Goal: Check status: Check status

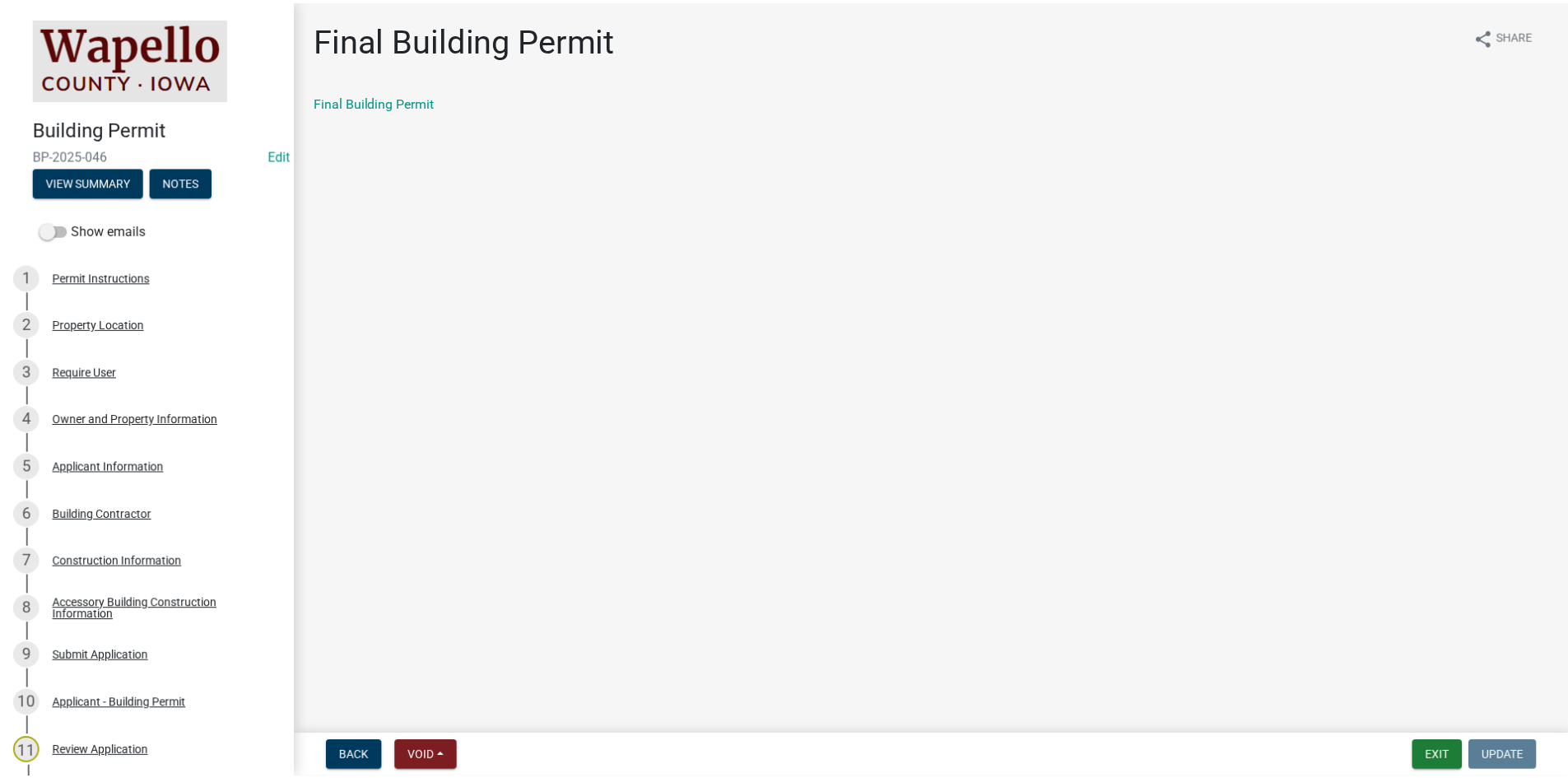
scroll to position [577, 0]
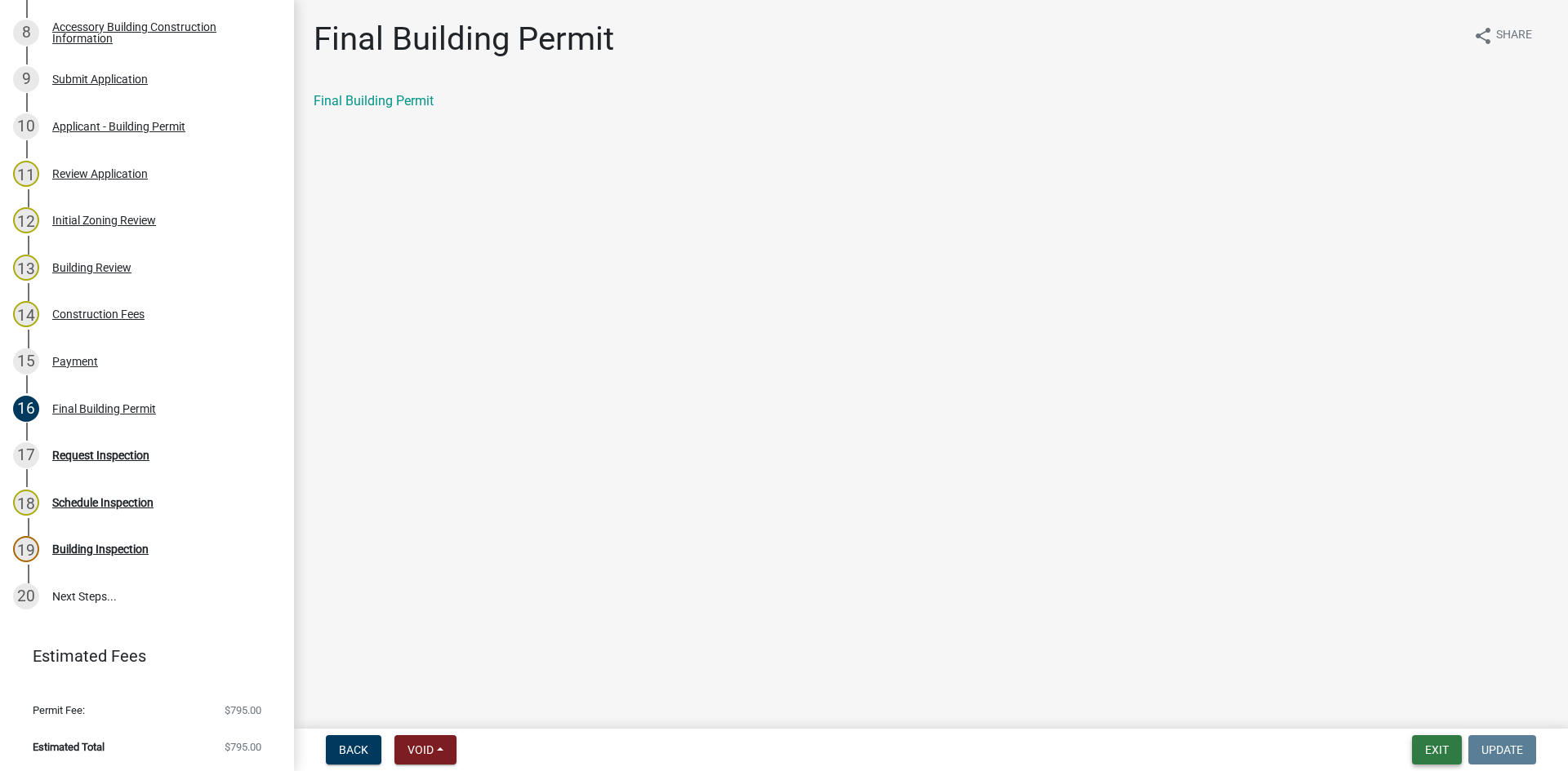
click at [1428, 749] on button "Exit" at bounding box center [1436, 750] width 50 height 30
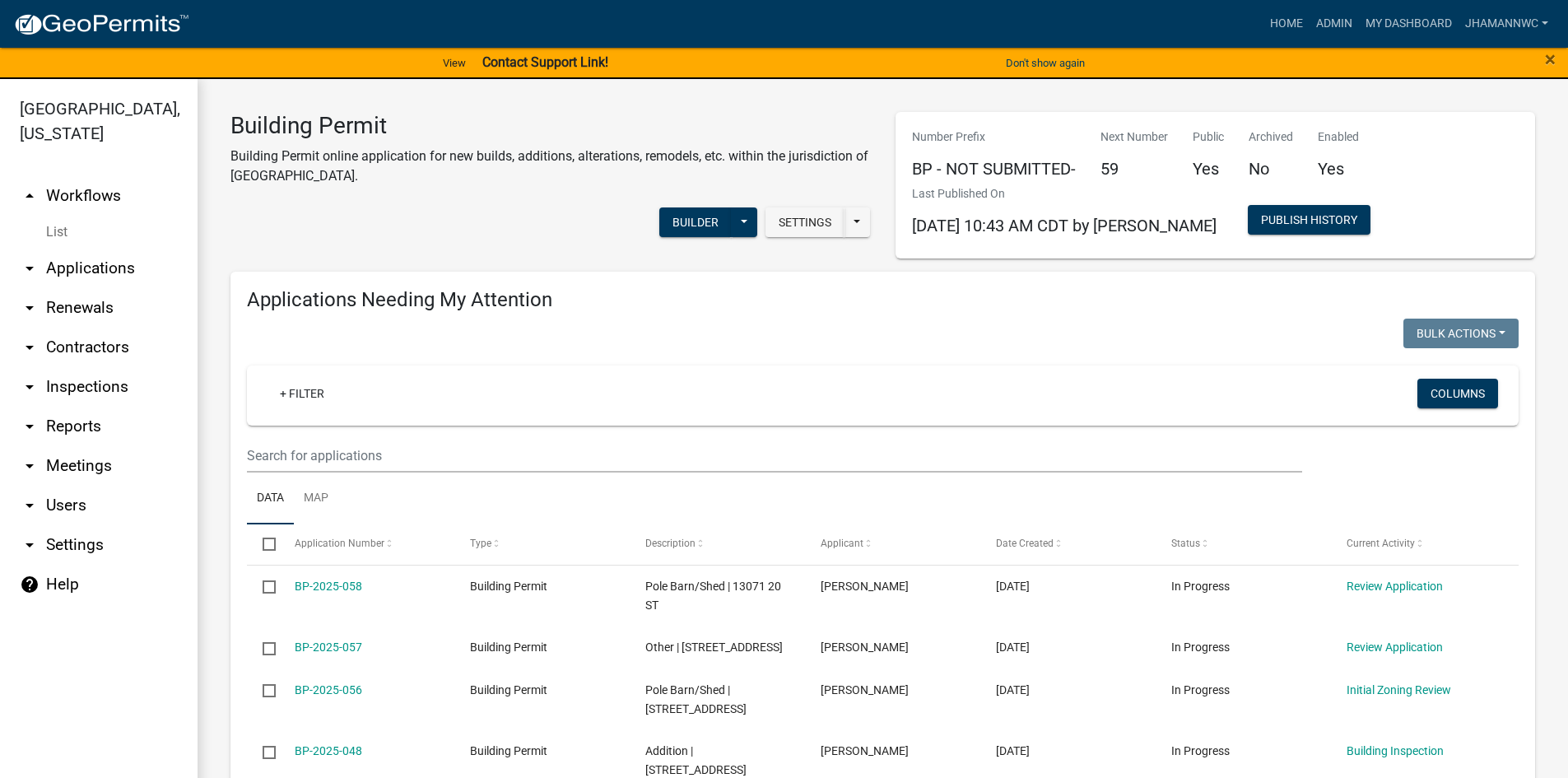
select select "3: 100"
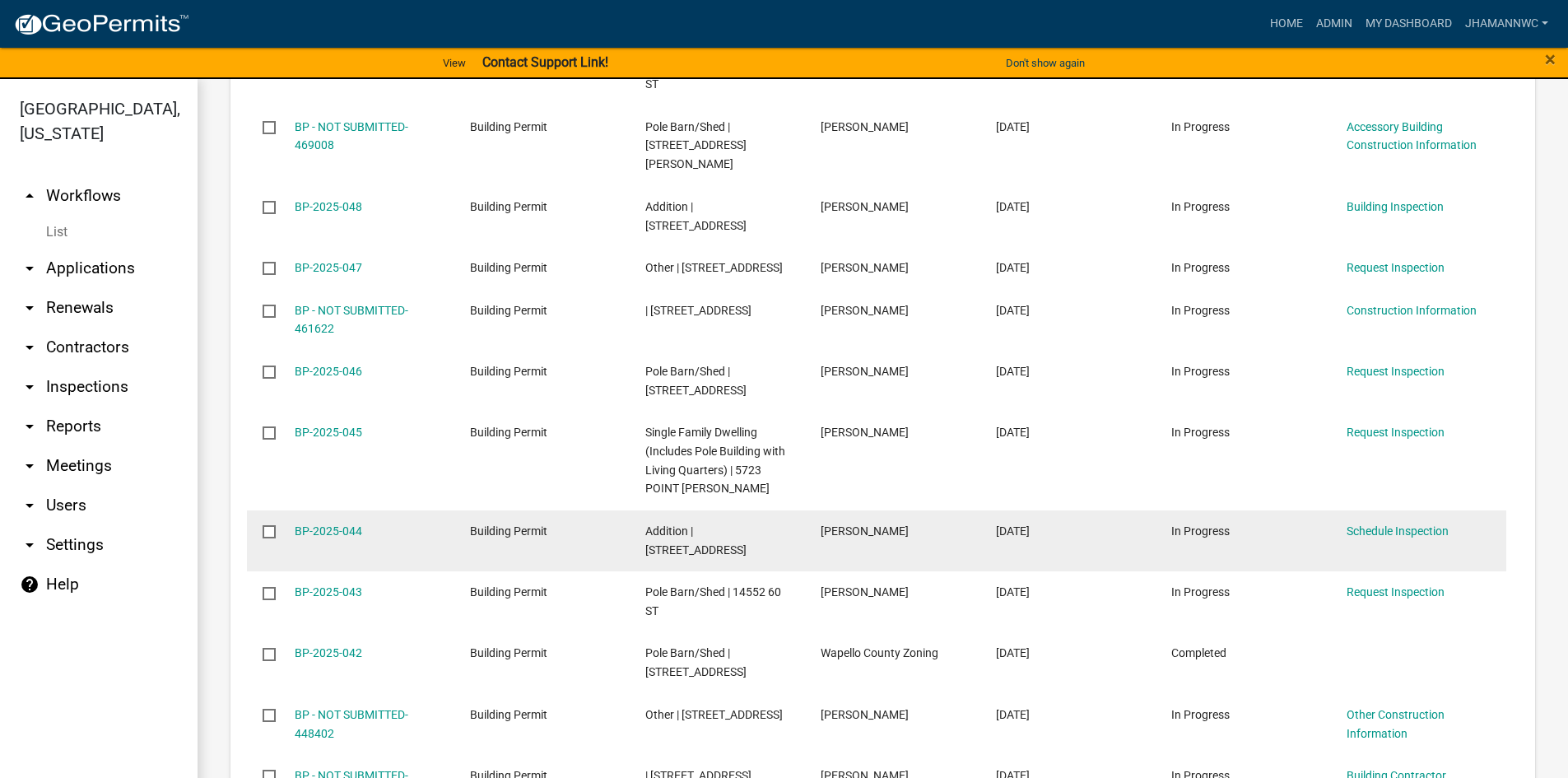
scroll to position [2307, 0]
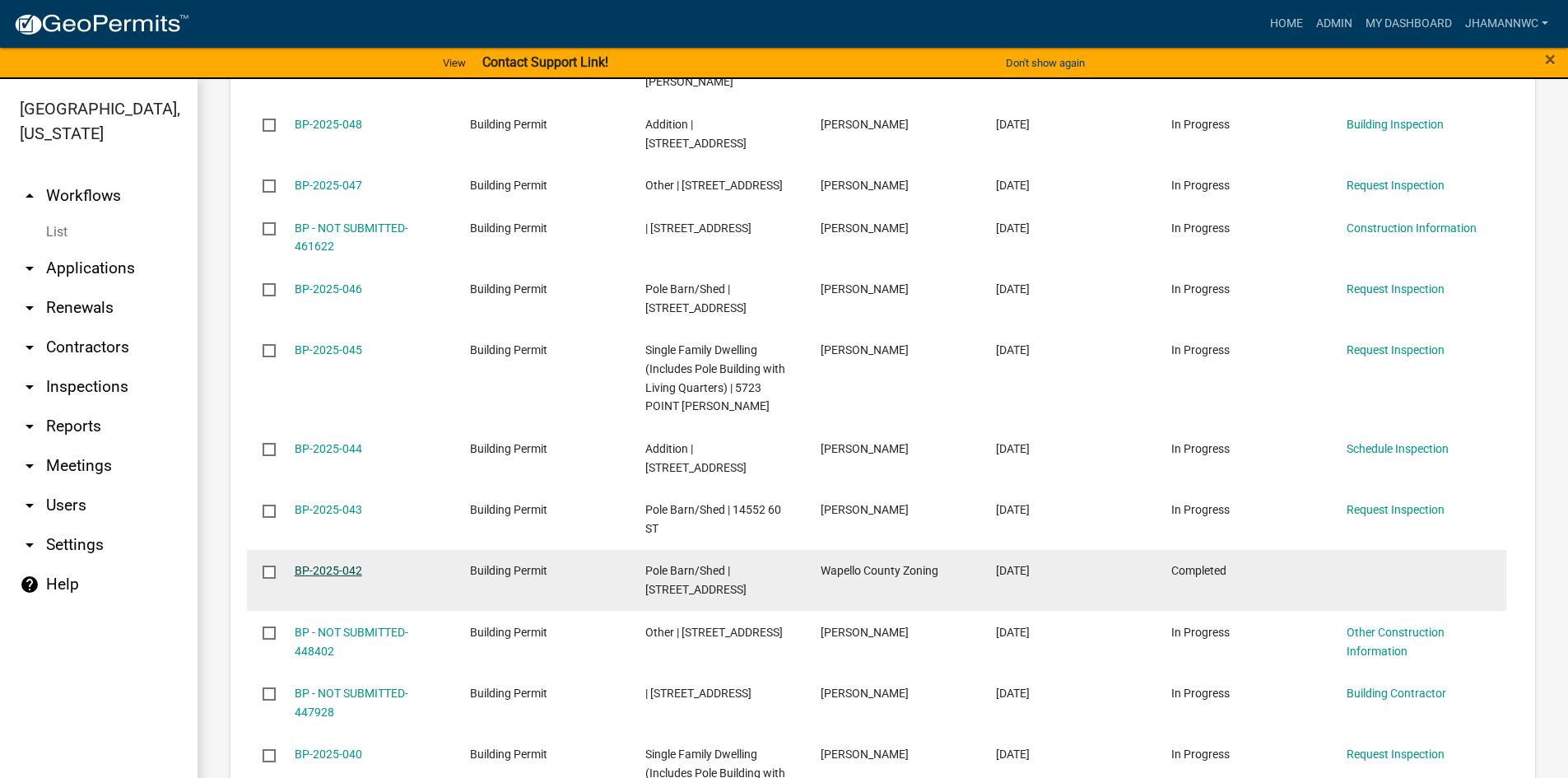
click at [326, 569] on link "BP-2025-042" at bounding box center [329, 570] width 68 height 13
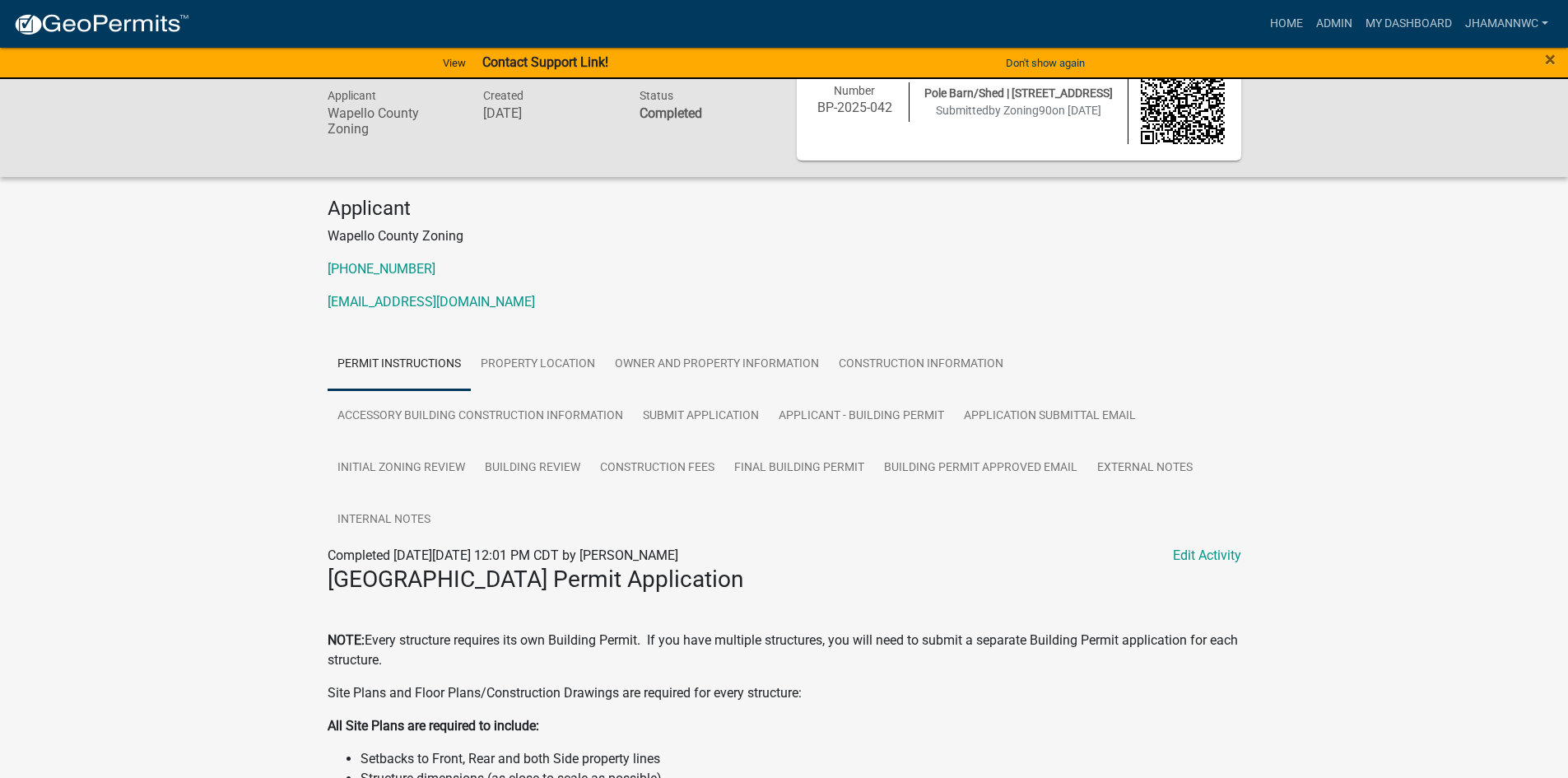
scroll to position [165, 0]
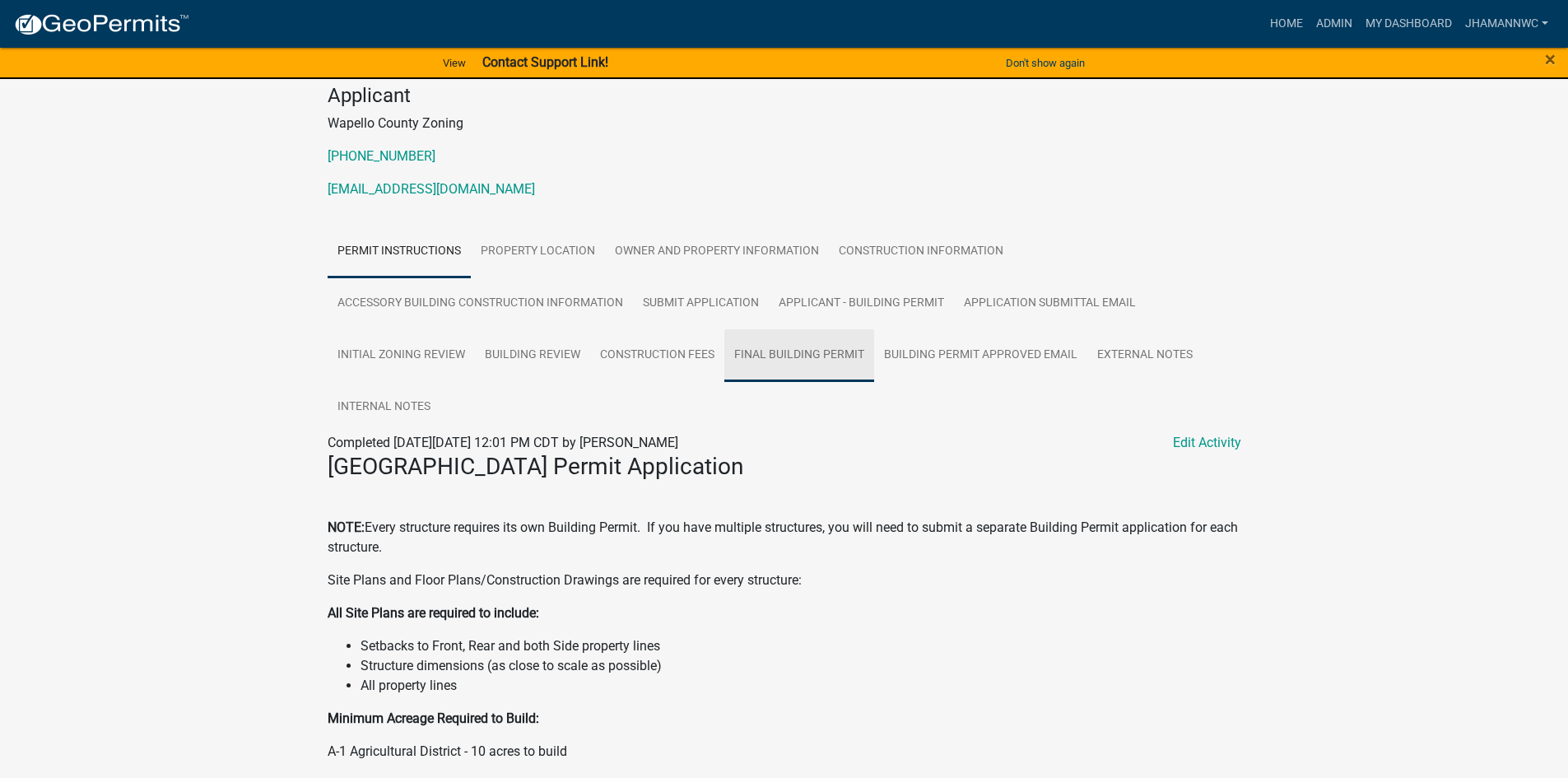
click at [813, 343] on link "Final Building Permit" at bounding box center [799, 356] width 150 height 53
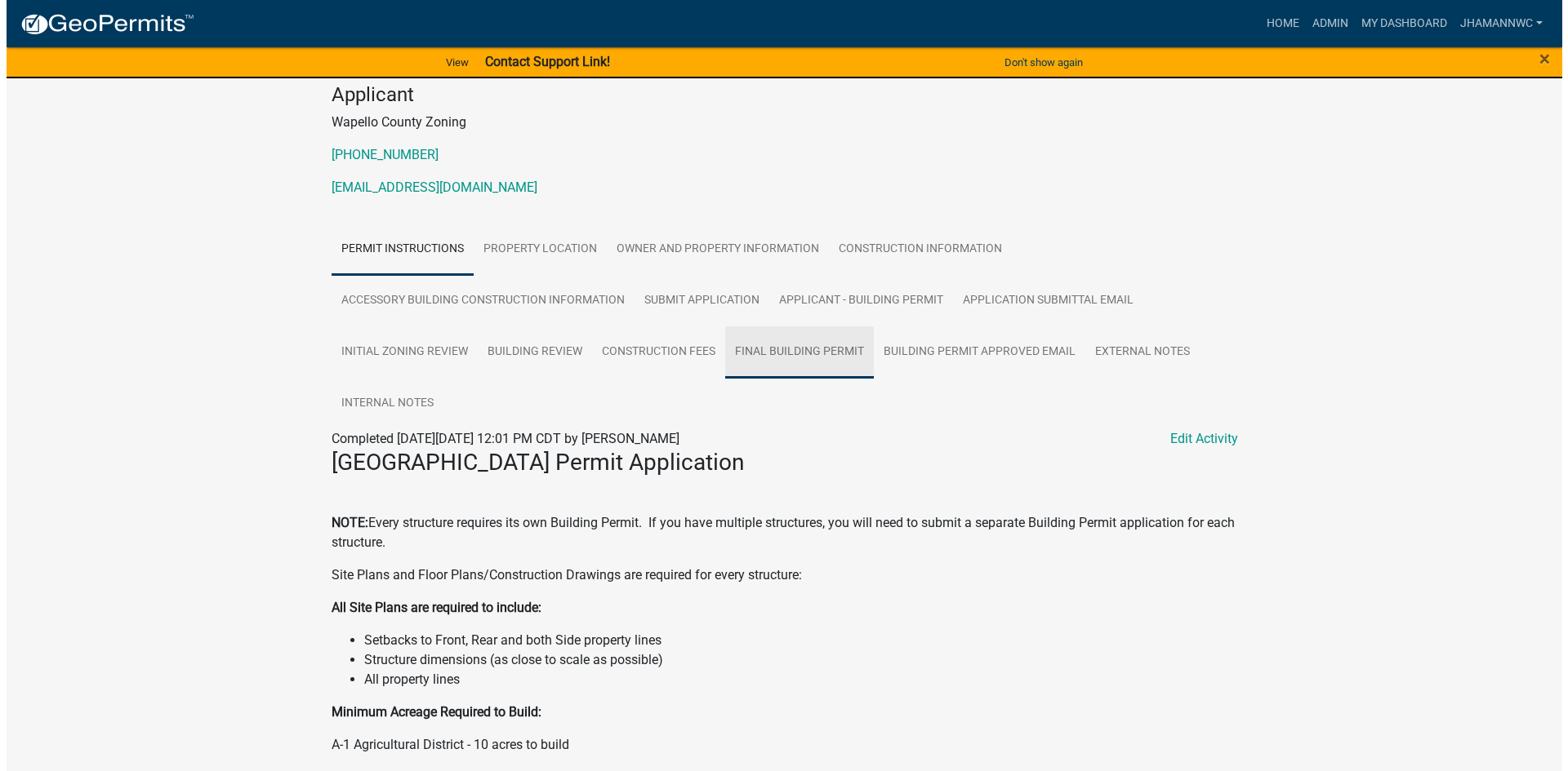
scroll to position [0, 0]
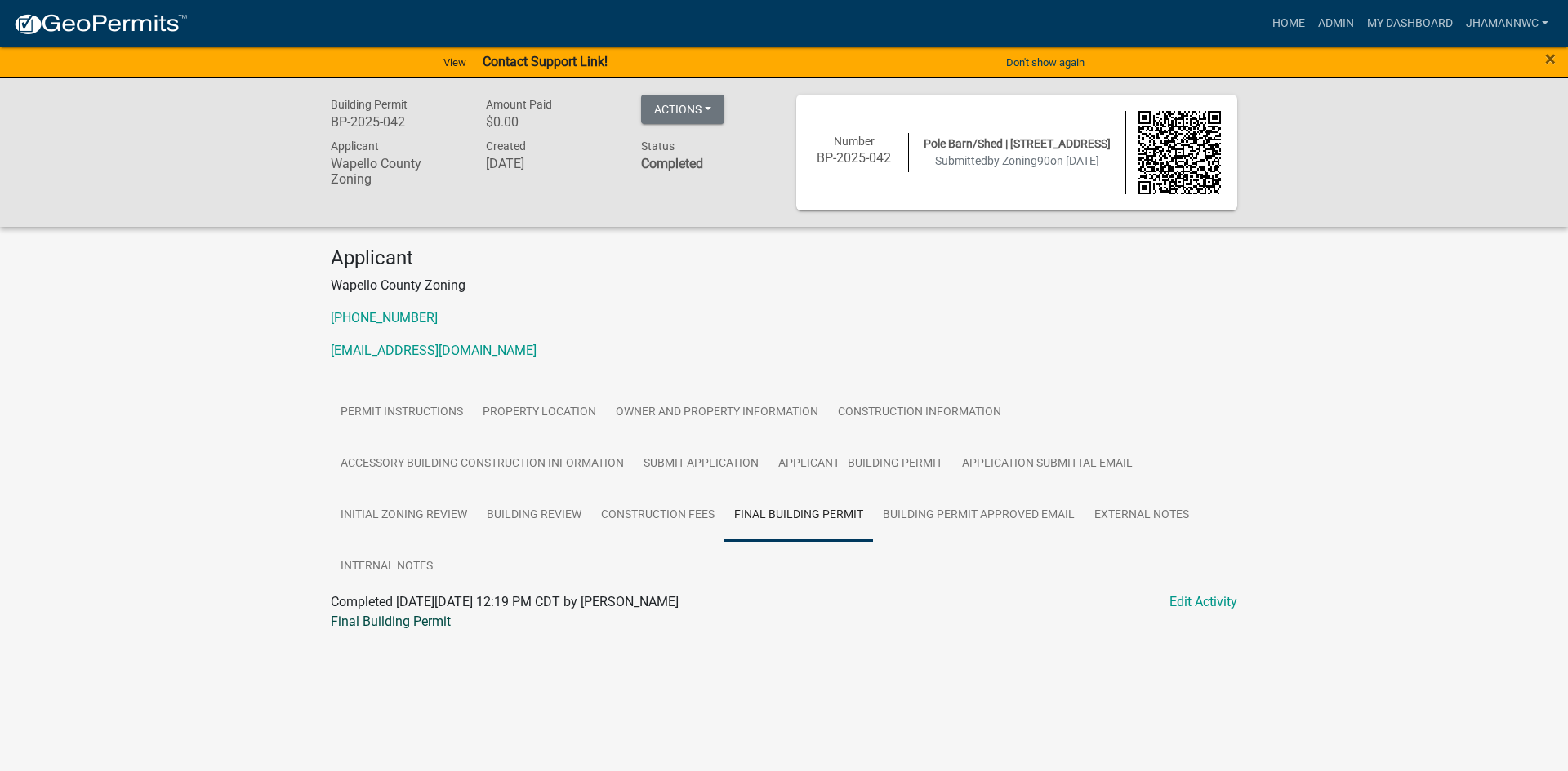
click at [370, 618] on link "Final Building Permit" at bounding box center [391, 621] width 120 height 16
